Goal: Information Seeking & Learning: Learn about a topic

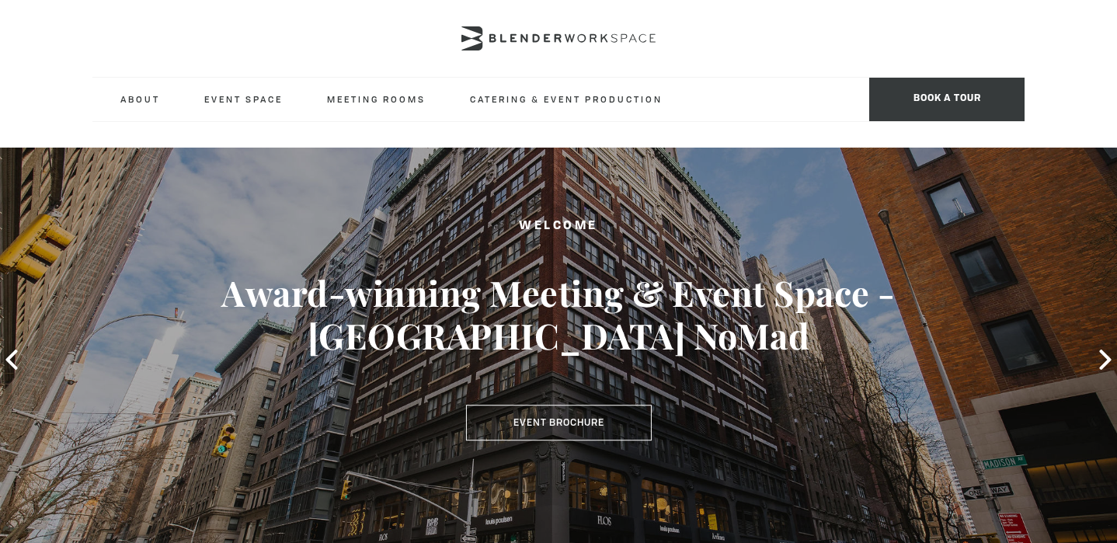
click at [758, 421] on div "Welcome Award-winning Meeting & Event Space - Madison Ave NoMad Event Brochure" at bounding box center [558, 329] width 1005 height 224
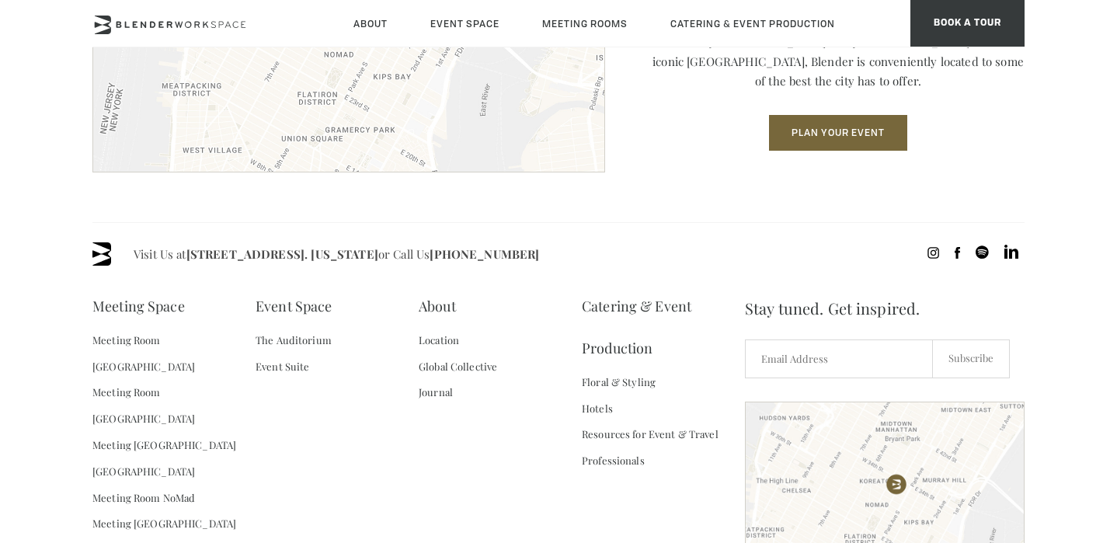
scroll to position [2287, 0]
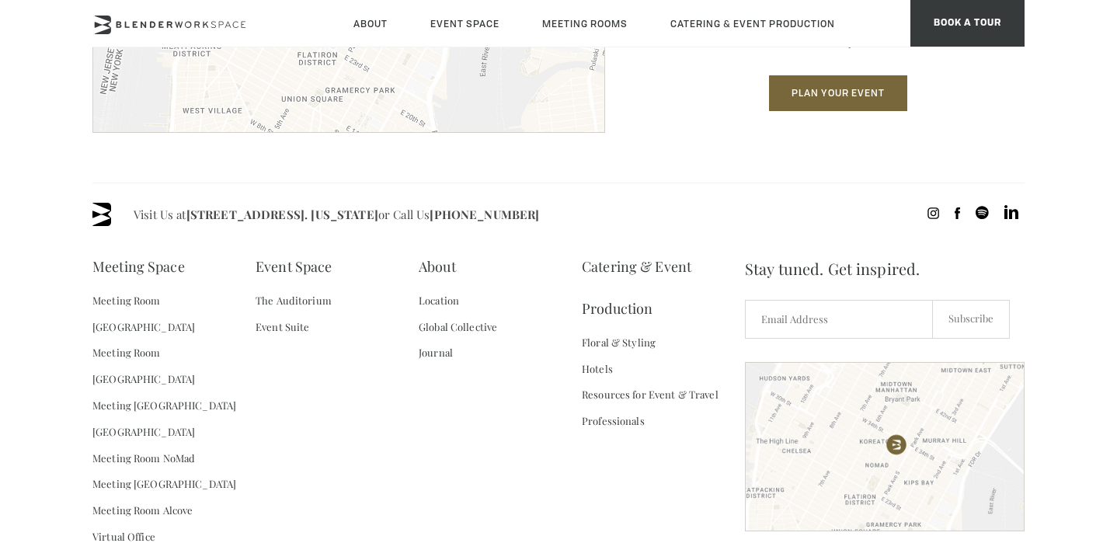
click at [373, 486] on div "Meeting Space Meeting Room Madison Meeting Room Flatiron Meeting Room Fifth Ave…" at bounding box center [418, 408] width 653 height 324
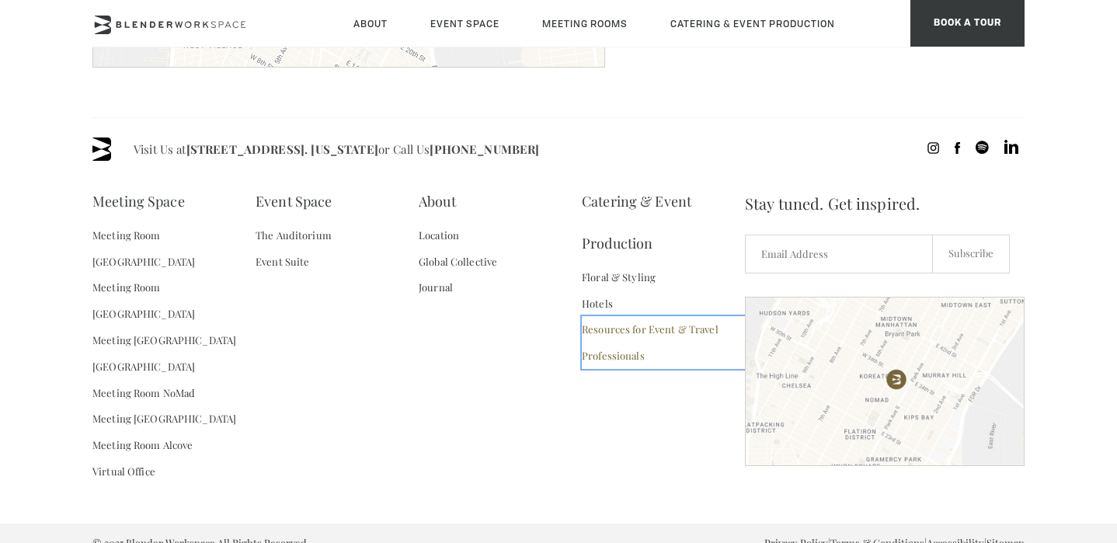
click at [594, 355] on link "Resources for Event & Travel Professionals" at bounding box center [663, 342] width 163 height 53
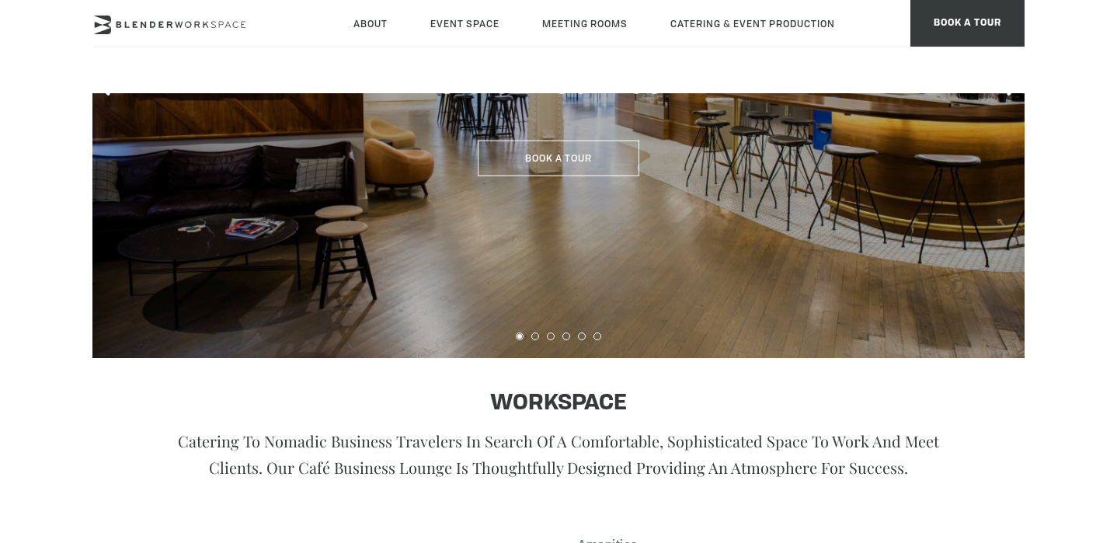
scroll to position [454, 0]
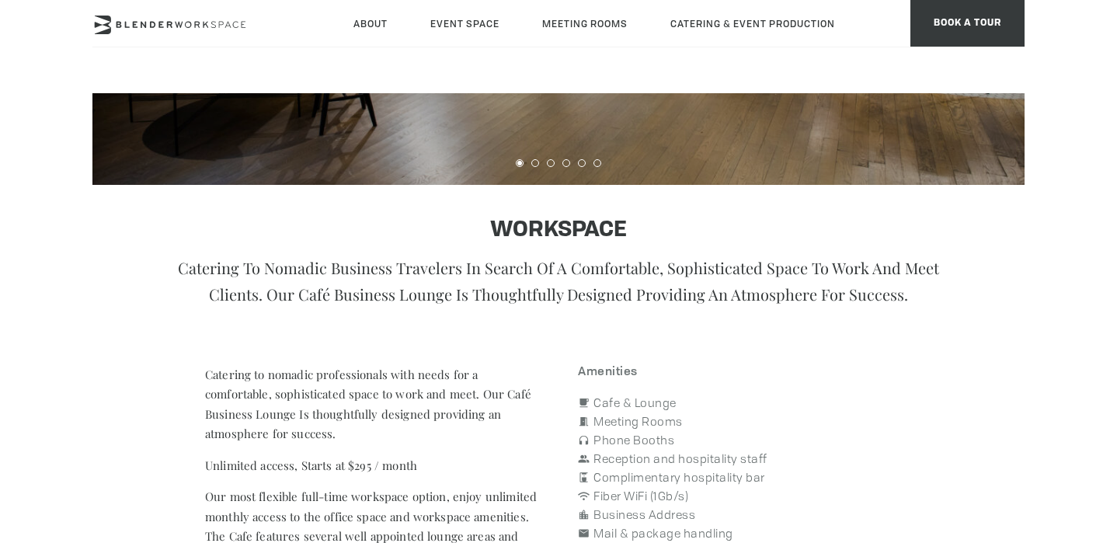
click at [503, 368] on p "Catering to nomadic professionals with needs for a comfortable, sophisticated s…" at bounding box center [372, 404] width 334 height 79
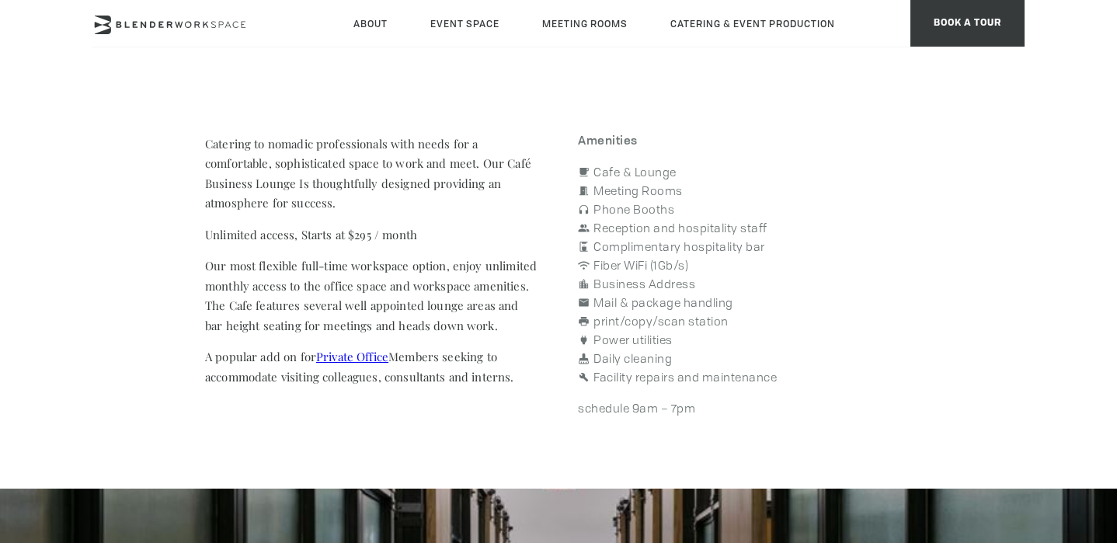
scroll to position [686, 0]
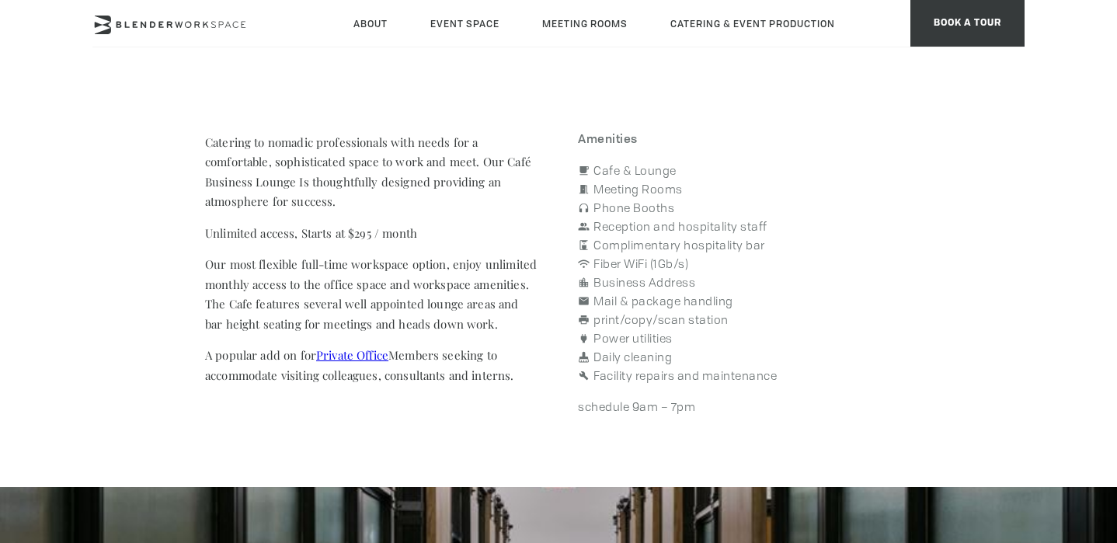
click at [398, 366] on p "A popular add on for Private Office Members seeking to accommodate visiting col…" at bounding box center [372, 366] width 334 height 40
click at [335, 360] on link "Private Office" at bounding box center [352, 355] width 72 height 16
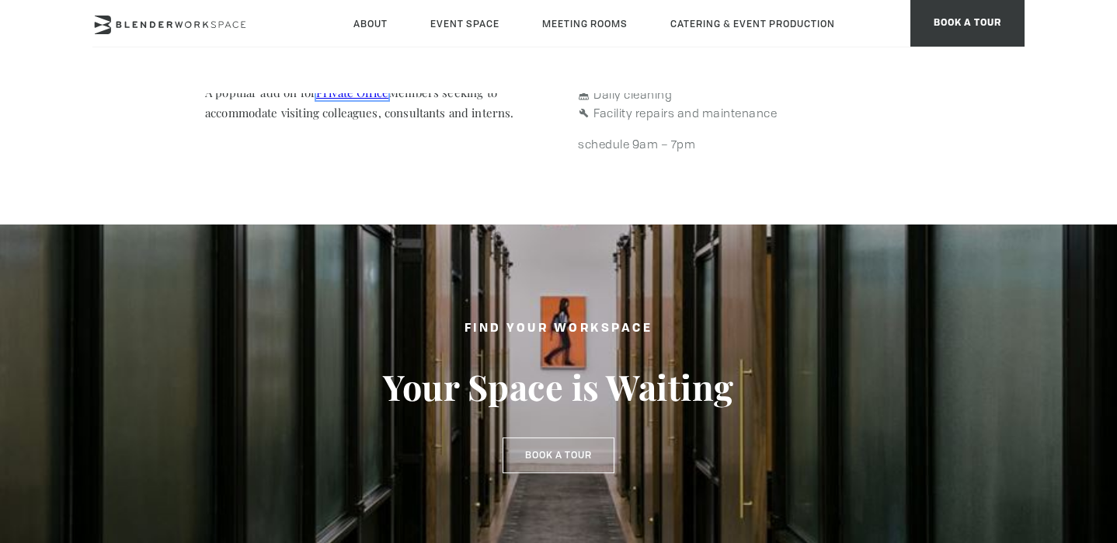
scroll to position [1172, 0]
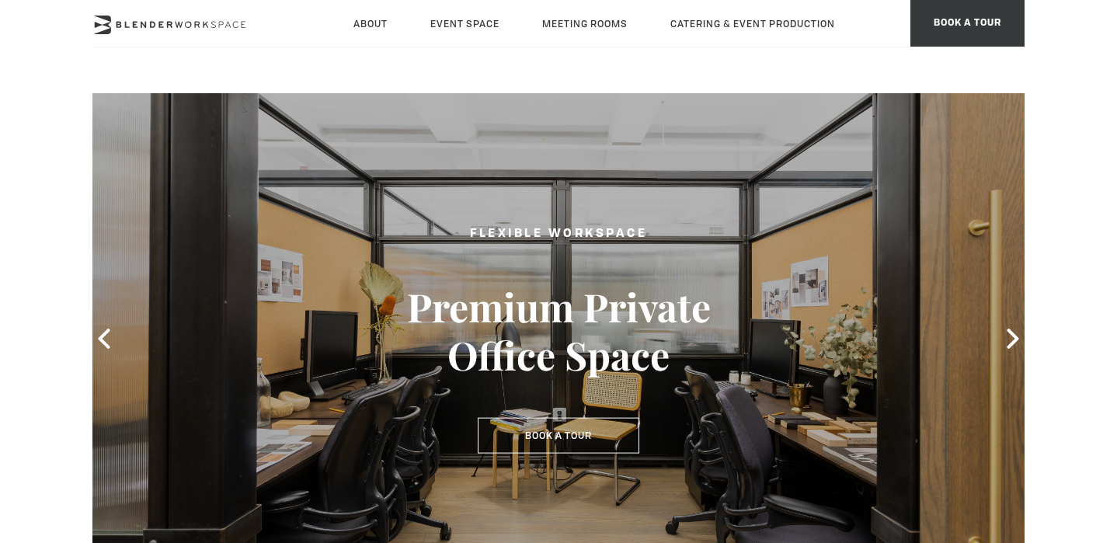
scroll to position [28, 0]
click at [1009, 339] on icon at bounding box center [1013, 338] width 20 height 20
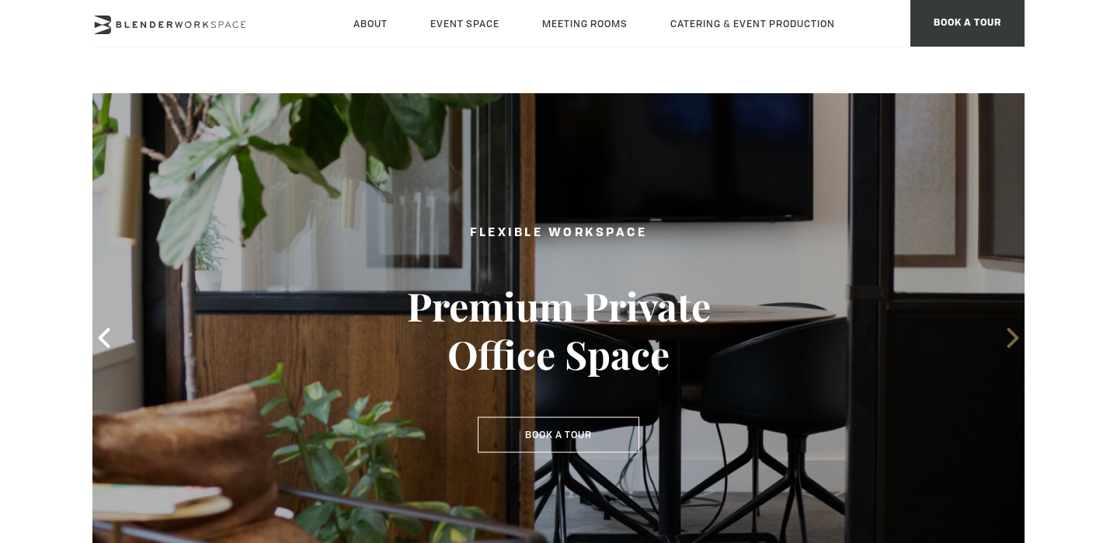
click at [1009, 339] on icon at bounding box center [1013, 338] width 20 height 20
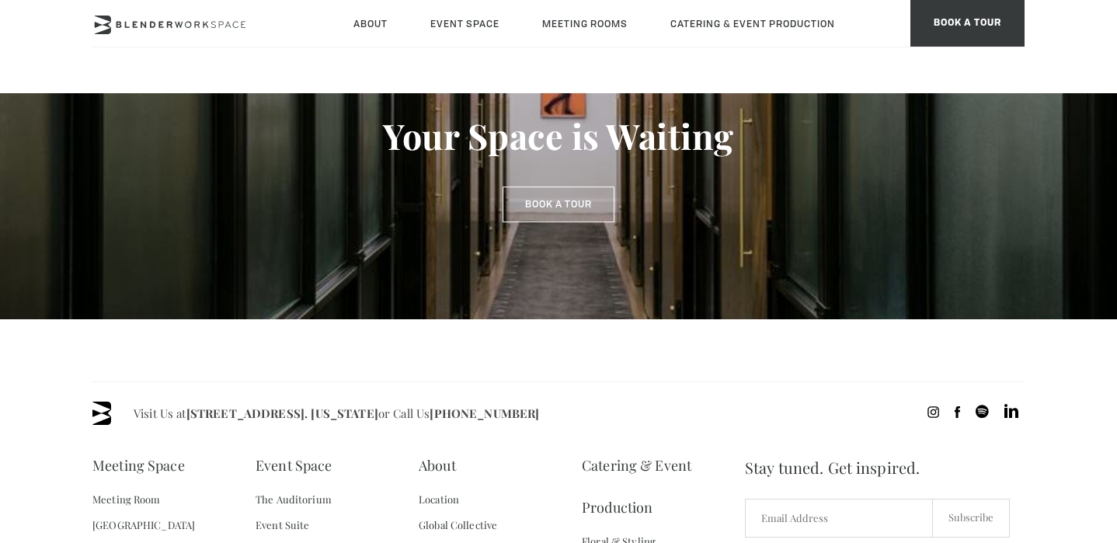
scroll to position [1299, 0]
